Goal: Task Accomplishment & Management: Manage account settings

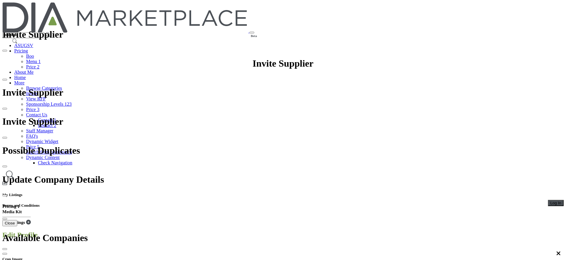
click at [550, 201] on span "Log In" at bounding box center [555, 203] width 11 height 4
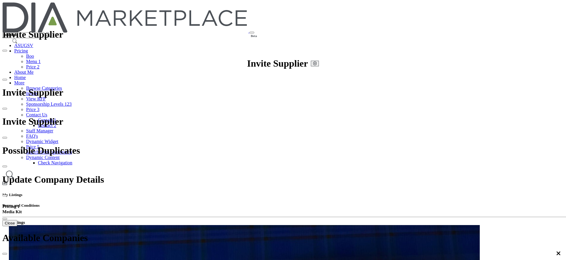
scroll to position [44, 0]
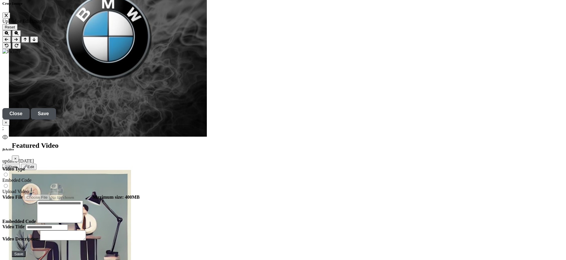
scroll to position [1955, 0]
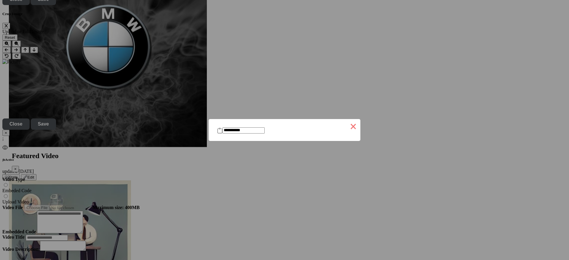
click at [346, 123] on button "×" at bounding box center [353, 126] width 14 height 14
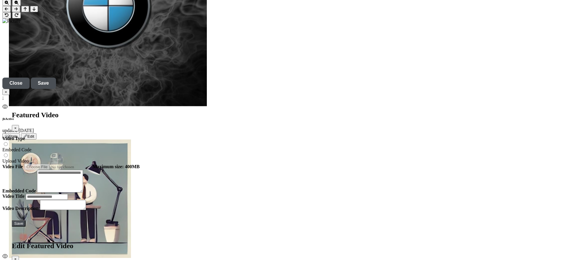
scroll to position [1999, 0]
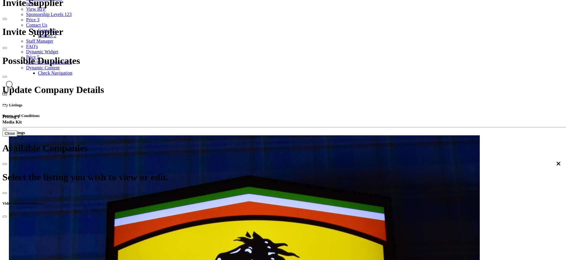
scroll to position [89, 0]
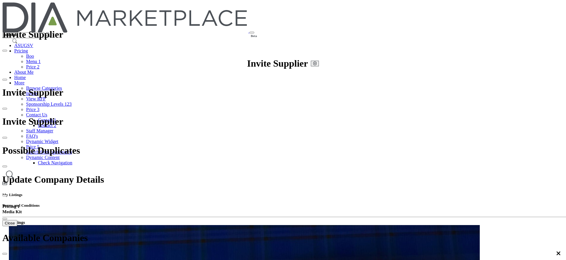
click at [62, 86] on link "Browse Categories" at bounding box center [44, 88] width 36 height 5
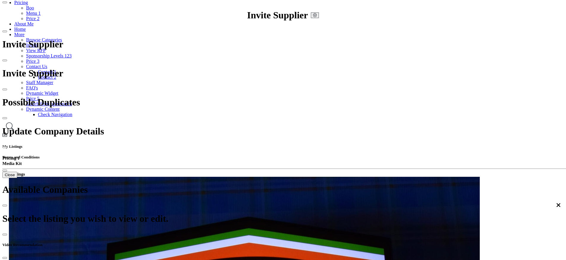
scroll to position [44, 0]
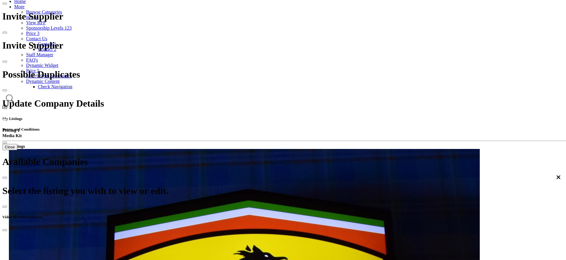
scroll to position [89, 0]
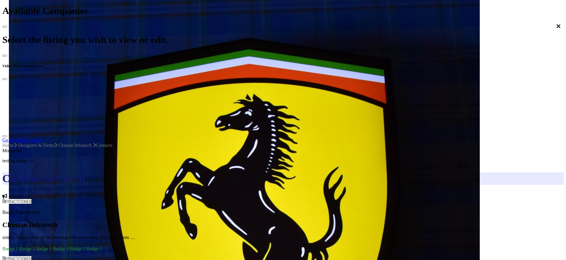
scroll to position [222, 0]
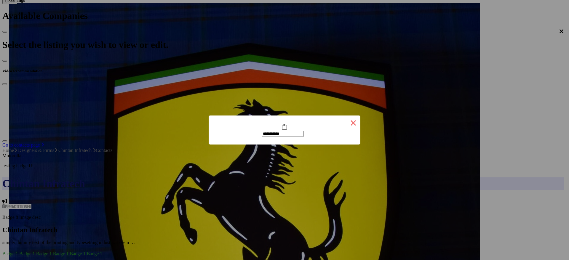
click at [346, 124] on button "×" at bounding box center [353, 123] width 14 height 14
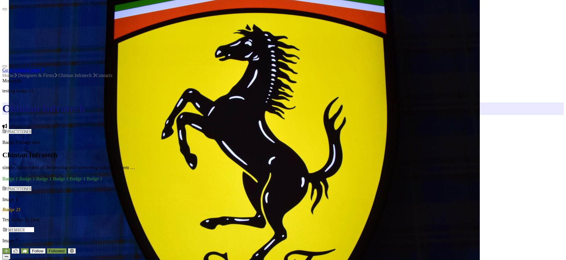
scroll to position [311, 0]
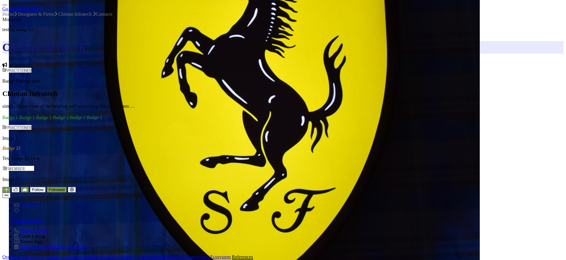
scroll to position [444, 0]
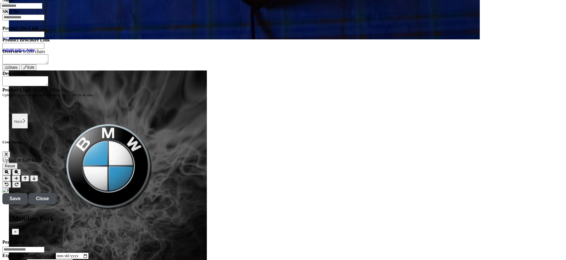
scroll to position [755, 0]
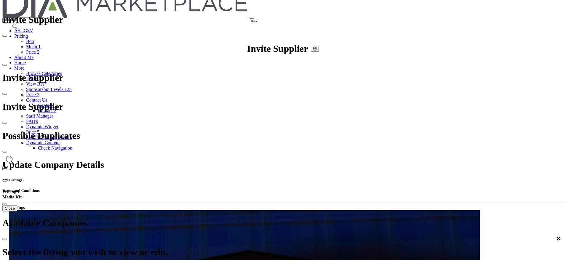
scroll to position [0, 0]
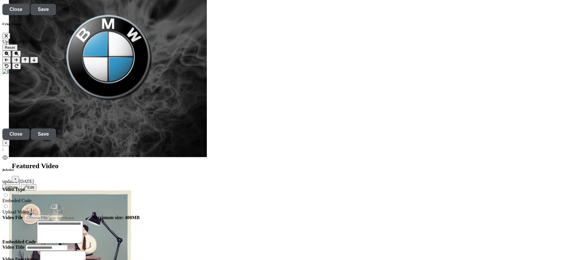
scroll to position [1955, 0]
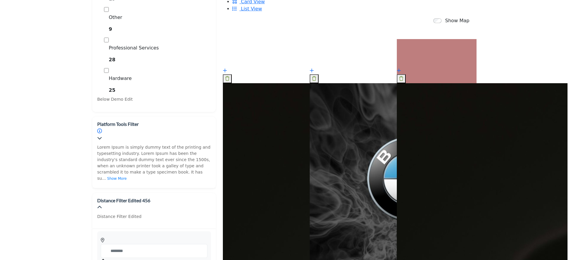
scroll to position [267, 0]
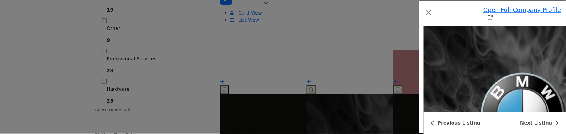
scroll to position [1868, 0]
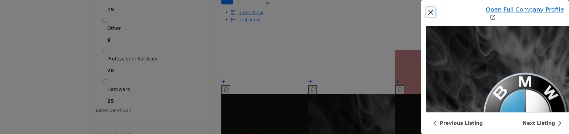
click at [426, 7] on button "Close" at bounding box center [430, 11] width 9 height 9
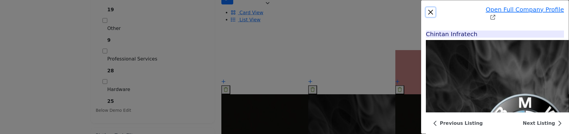
click at [426, 7] on button "Close" at bounding box center [430, 11] width 9 height 9
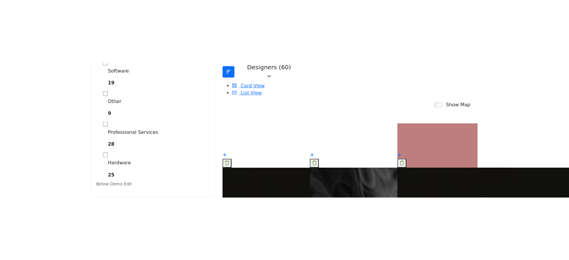
scroll to position [267, 0]
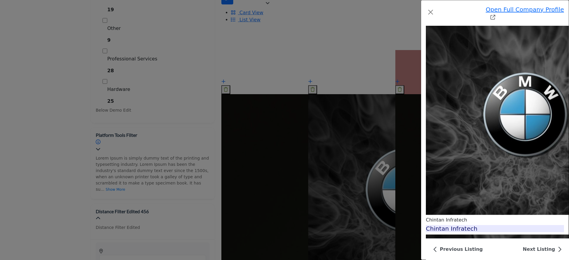
scroll to position [1868, 0]
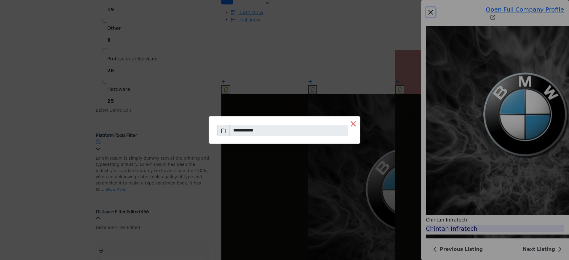
click at [346, 126] on button "×" at bounding box center [353, 123] width 14 height 14
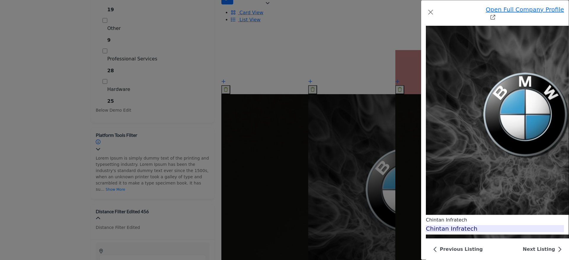
scroll to position [1913, 0]
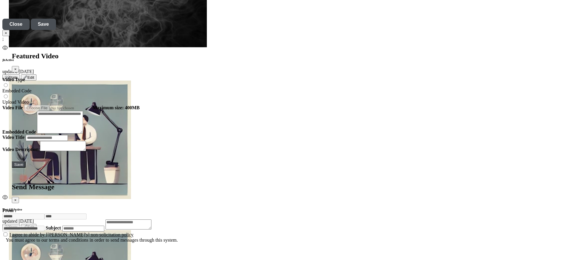
scroll to position [2055, 0]
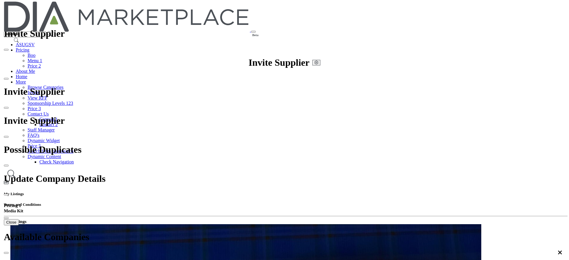
scroll to position [0, 0]
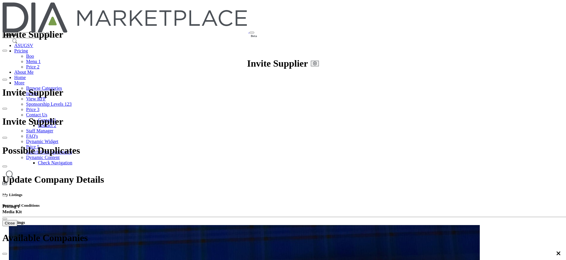
drag, startPoint x: 272, startPoint y: 97, endPoint x: 219, endPoint y: 76, distance: 56.0
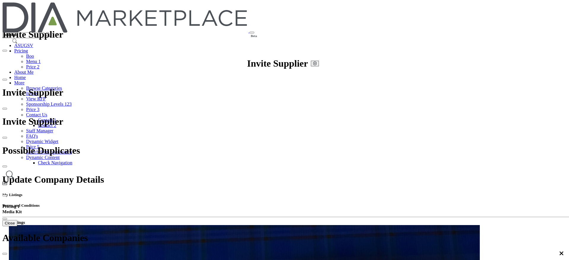
type textarea "**********"
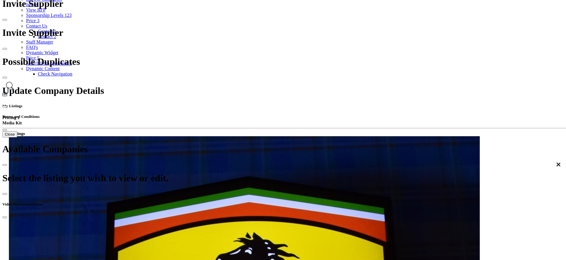
scroll to position [89, 0]
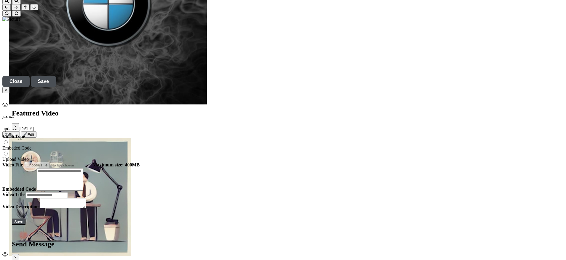
scroll to position [1999, 0]
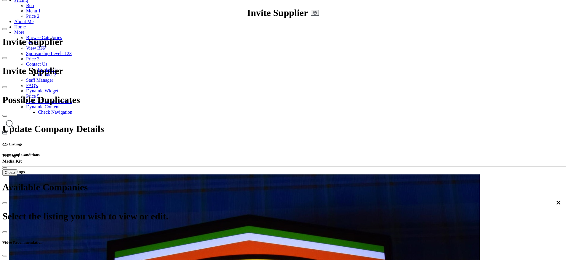
scroll to position [89, 0]
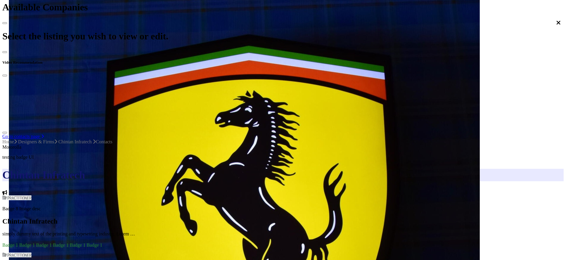
scroll to position [267, 0]
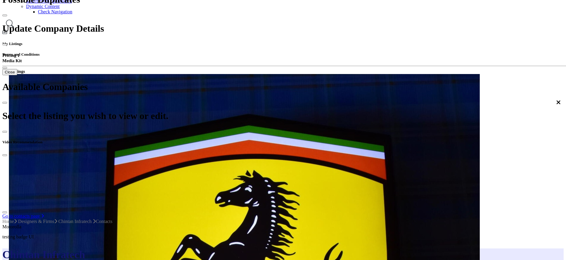
scroll to position [133, 0]
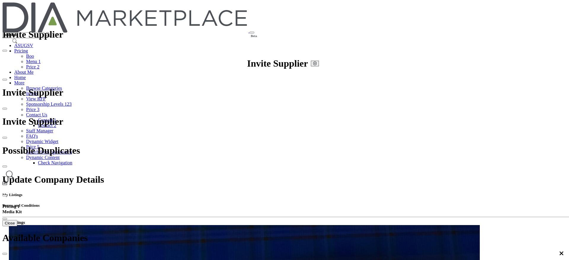
type input "*"
type input "**********"
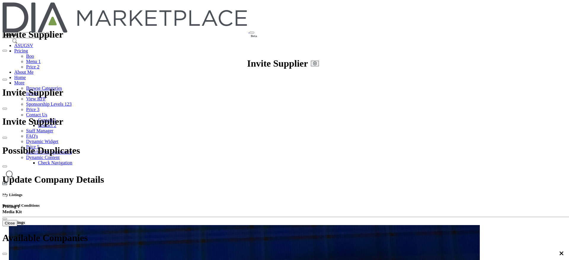
drag, startPoint x: 395, startPoint y: 31, endPoint x: 416, endPoint y: 48, distance: 27.2
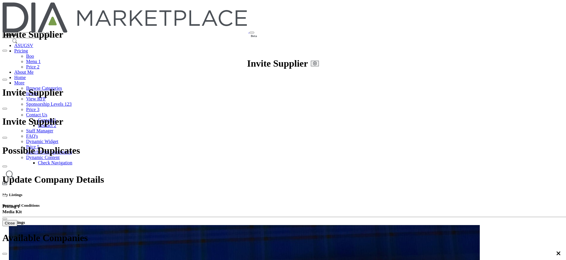
drag, startPoint x: 279, startPoint y: 44, endPoint x: 291, endPoint y: 49, distance: 12.6
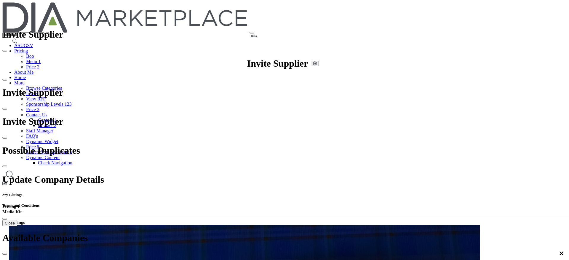
type input "**********"
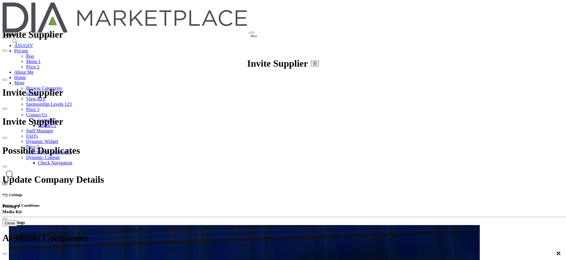
scroll to position [106, 0]
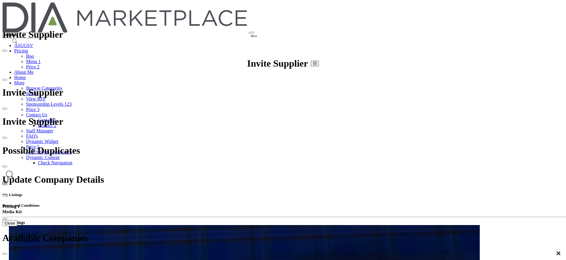
scroll to position [40, 0]
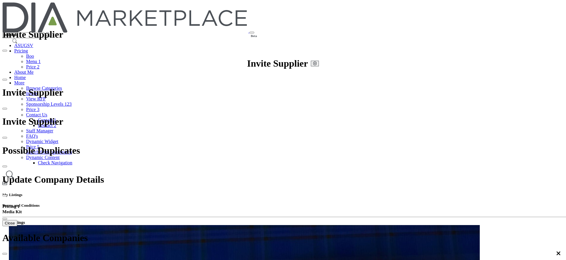
scroll to position [0, 0]
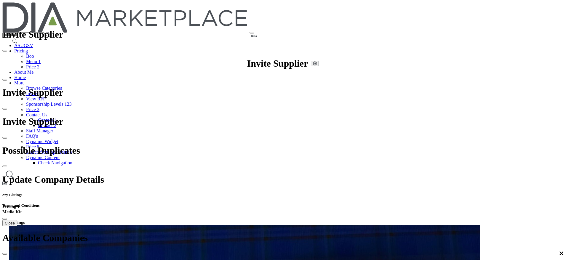
type input "**********"
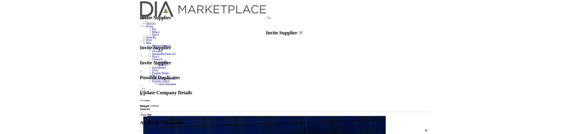
scroll to position [0, 0]
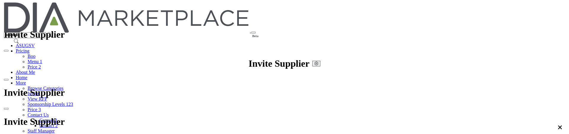
scroll to position [0, 0]
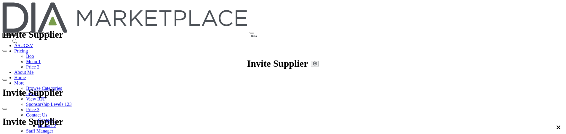
drag, startPoint x: 231, startPoint y: 45, endPoint x: 237, endPoint y: 46, distance: 6.0
type input "**********"
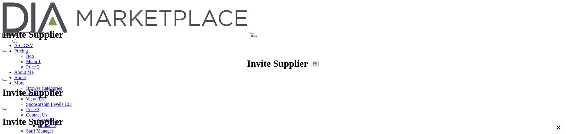
scroll to position [178, 0]
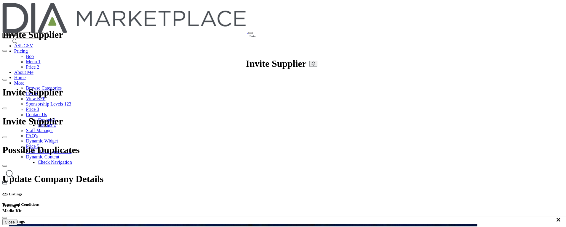
scroll to position [139, 0]
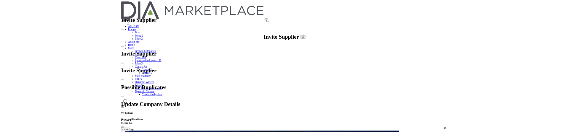
scroll to position [50, 0]
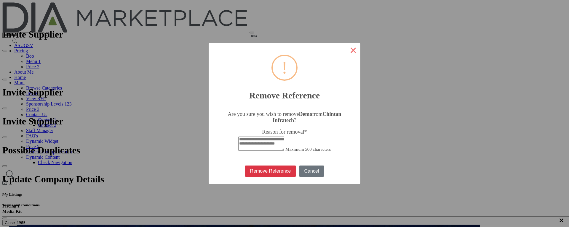
click at [346, 50] on button "×" at bounding box center [353, 50] width 14 height 14
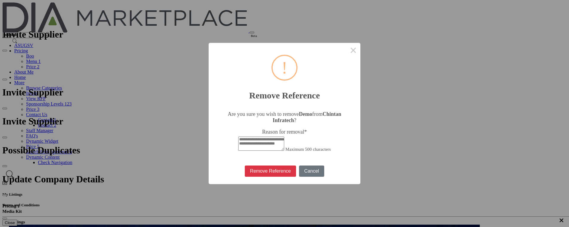
click at [282, 137] on textarea "Reason for removal *" at bounding box center [261, 144] width 46 height 14
click at [299, 171] on button "Cancel" at bounding box center [311, 171] width 25 height 11
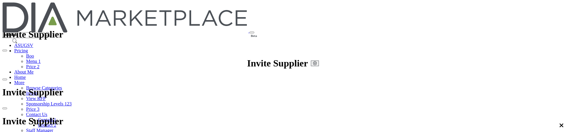
scroll to position [57, 0]
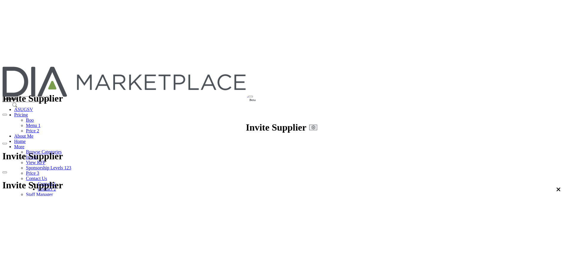
scroll to position [0, 0]
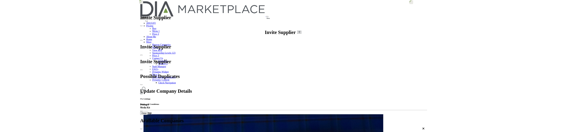
scroll to position [40, 0]
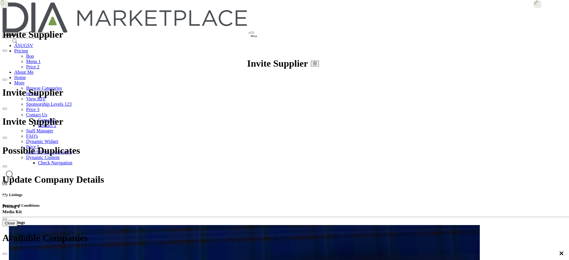
drag, startPoint x: 147, startPoint y: 9, endPoint x: 342, endPoint y: 122, distance: 225.3
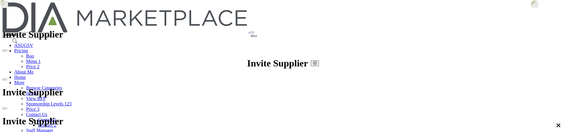
scroll to position [129, 0]
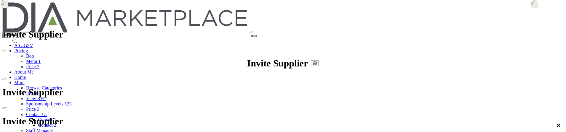
scroll to position [197, 0]
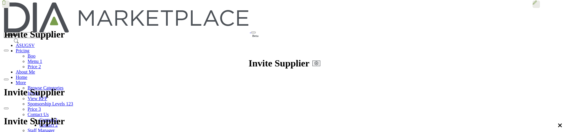
scroll to position [19, 0]
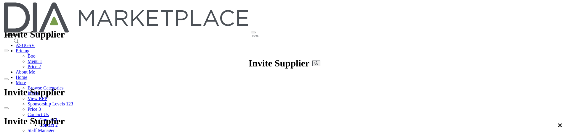
scroll to position [153, 0]
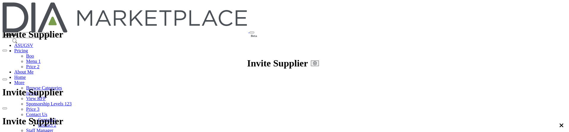
scroll to position [2198, 0]
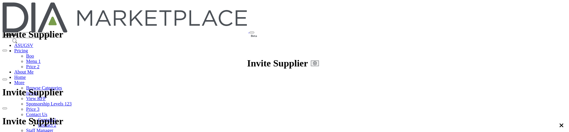
type input "*"
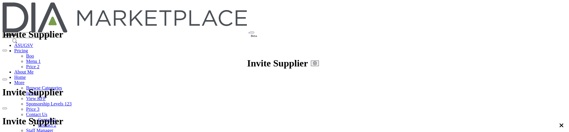
drag, startPoint x: 338, startPoint y: 90, endPoint x: 307, endPoint y: 90, distance: 30.8
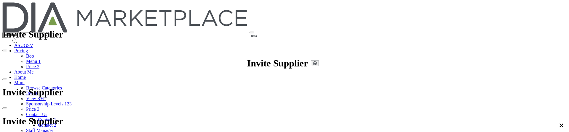
type input "**********"
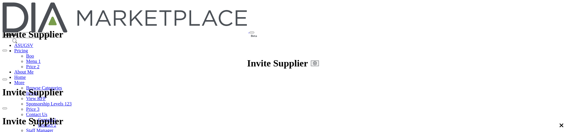
select select "Select Partner"
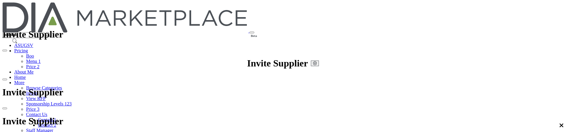
drag, startPoint x: 335, startPoint y: 106, endPoint x: 308, endPoint y: 104, distance: 26.7
paste input "*"
drag, startPoint x: 309, startPoint y: 106, endPoint x: 344, endPoint y: 120, distance: 37.7
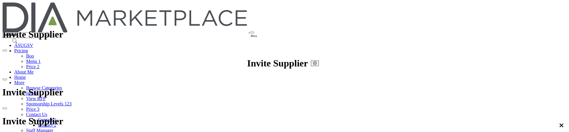
type input "**********"
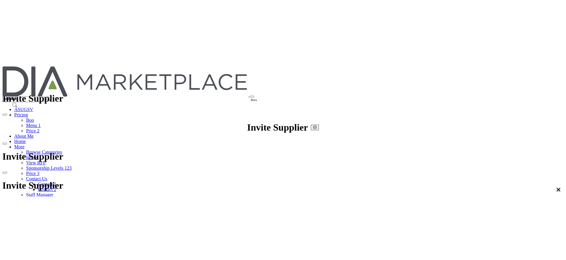
scroll to position [167, 0]
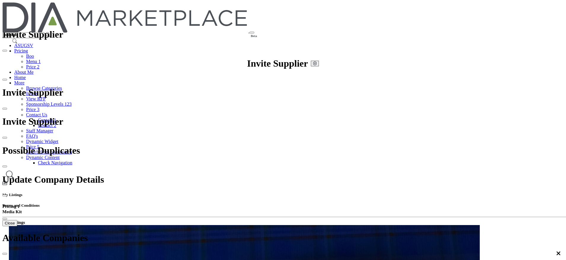
scroll to position [107, 0]
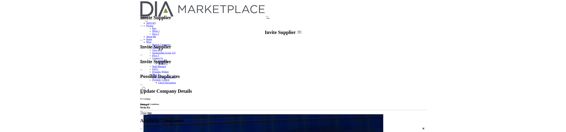
scroll to position [40, 0]
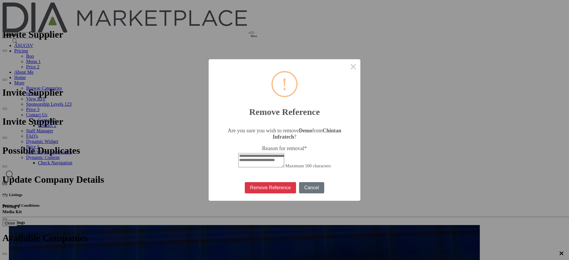
click at [284, 132] on textarea "Reason for removal *" at bounding box center [261, 160] width 46 height 14
click at [346, 65] on button "×" at bounding box center [353, 66] width 14 height 14
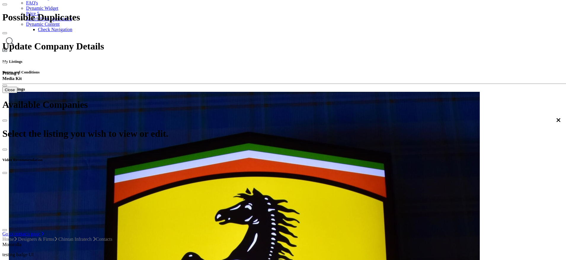
scroll to position [133, 0]
